Goal: Task Accomplishment & Management: Use online tool/utility

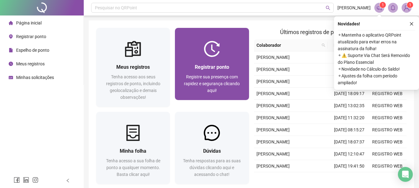
click at [217, 77] on span "Registre sua presença com rapidez e segurança clicando aqui!" at bounding box center [212, 83] width 56 height 19
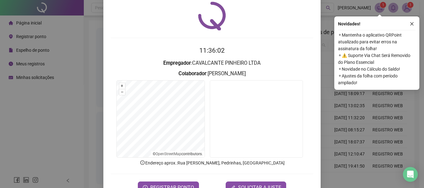
scroll to position [40, 0]
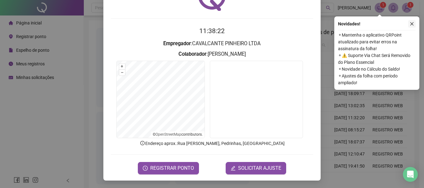
click at [411, 26] on button "button" at bounding box center [411, 23] width 7 height 7
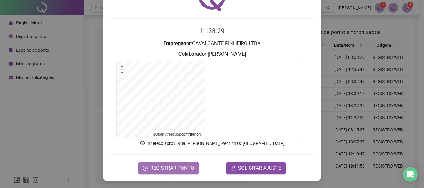
click at [181, 169] on span "REGISTRAR PONTO" at bounding box center [172, 168] width 44 height 7
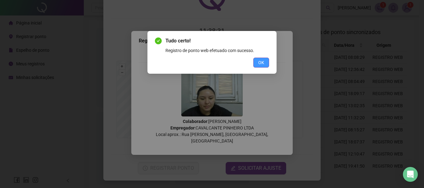
click at [261, 60] on span "OK" at bounding box center [261, 62] width 6 height 7
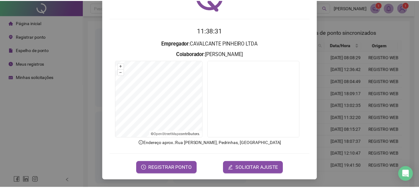
scroll to position [0, 0]
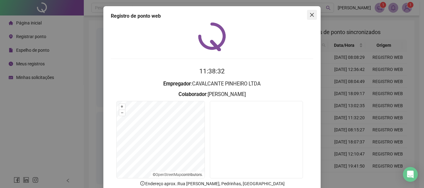
click at [311, 15] on icon "close" at bounding box center [311, 14] width 5 height 5
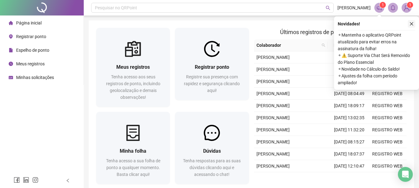
click at [411, 25] on icon "close" at bounding box center [412, 24] width 4 height 4
